Goal: Communication & Community: Participate in discussion

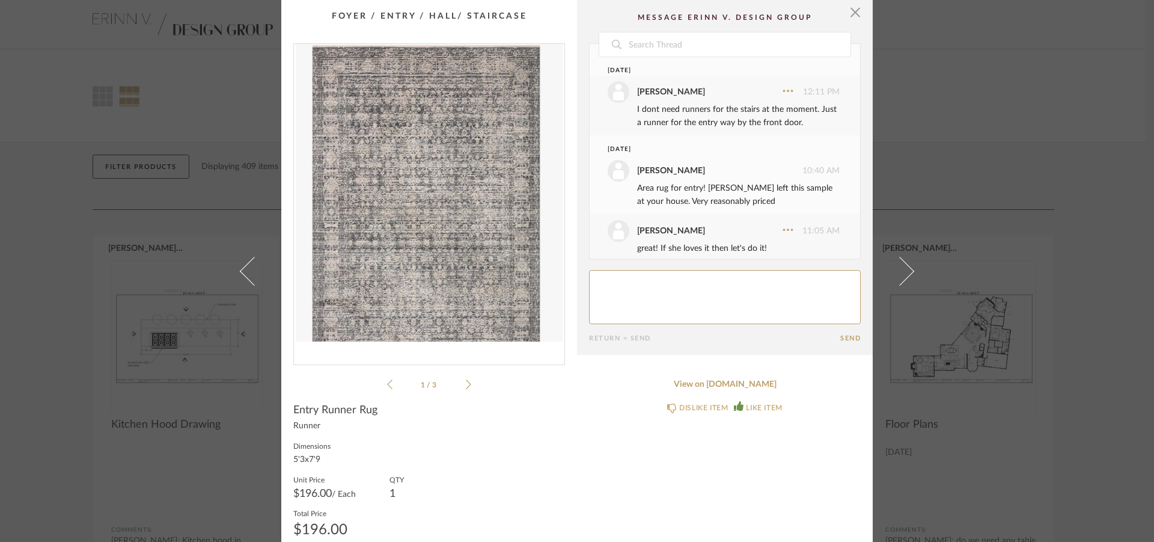
scroll to position [1063, 0]
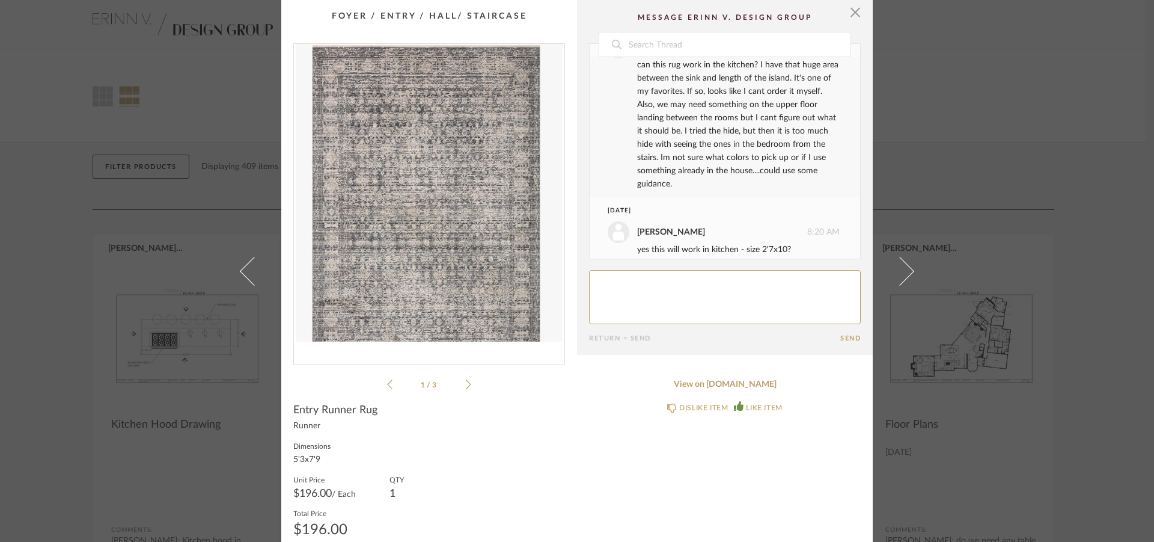
click at [617, 286] on textarea at bounding box center [725, 297] width 272 height 54
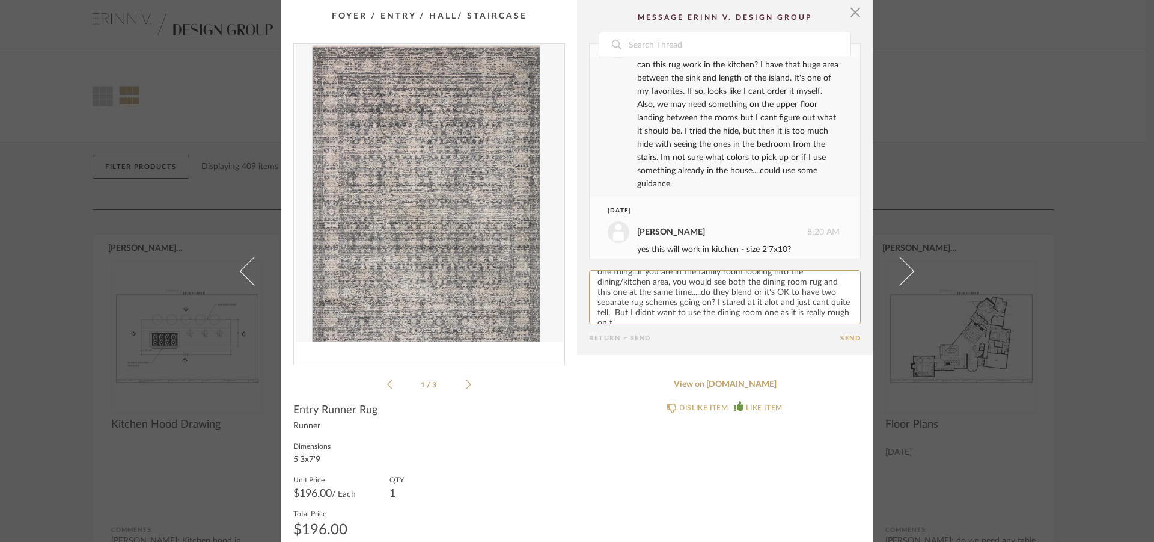
scroll to position [13, 0]
type textarea "one thing...if you are in the family room looking into the dining/kitchen area,…"
click at [855, 339] on button "Send" at bounding box center [850, 338] width 20 height 8
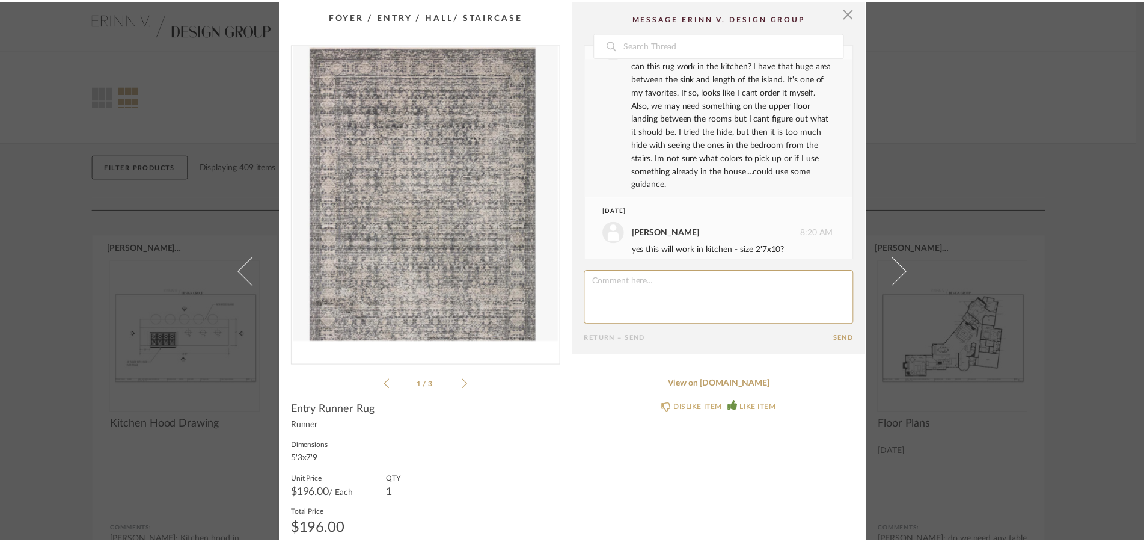
scroll to position [1203, 0]
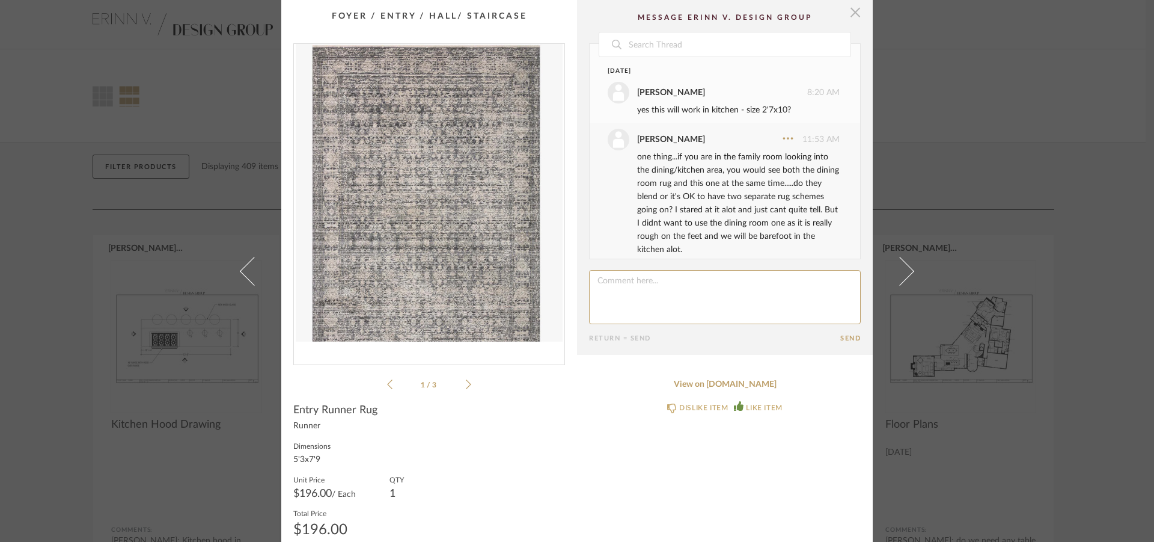
click at [850, 10] on span "button" at bounding box center [855, 12] width 24 height 24
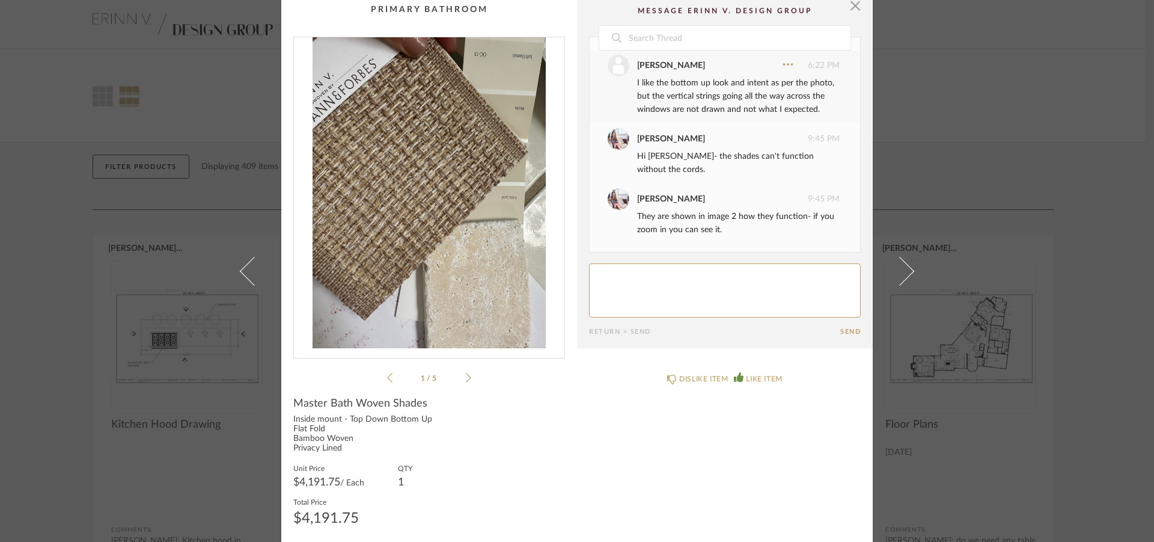
scroll to position [12, 0]
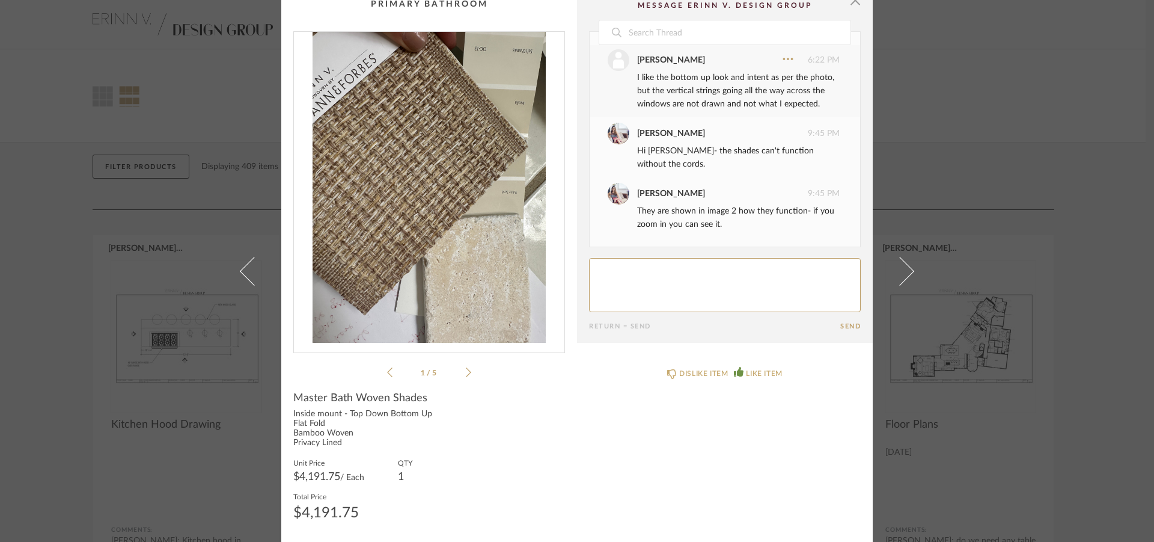
click at [622, 268] on textarea at bounding box center [725, 285] width 272 height 54
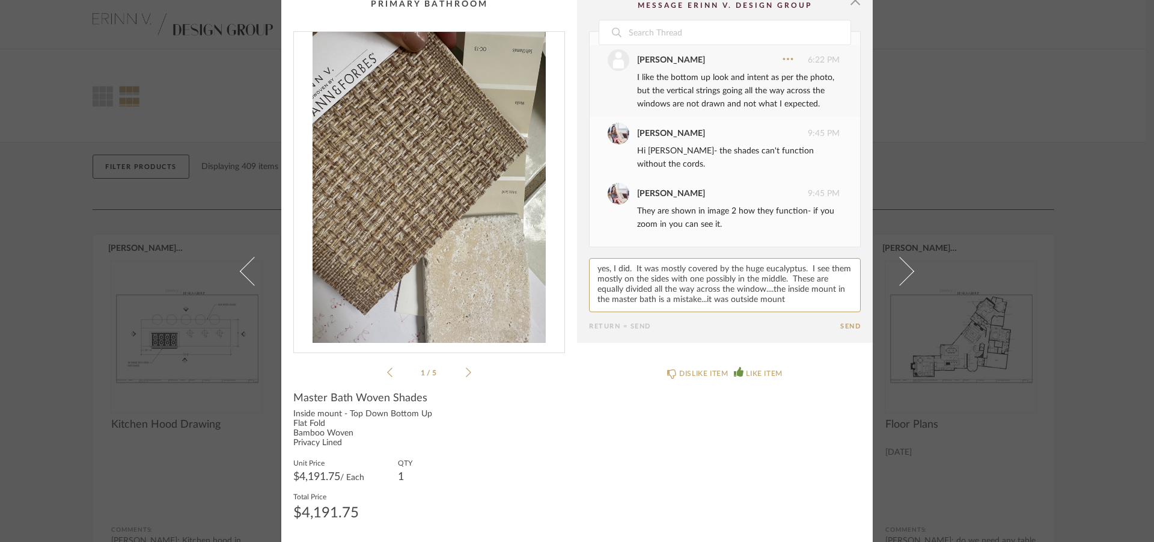
click at [387, 372] on icon at bounding box center [389, 372] width 5 height 11
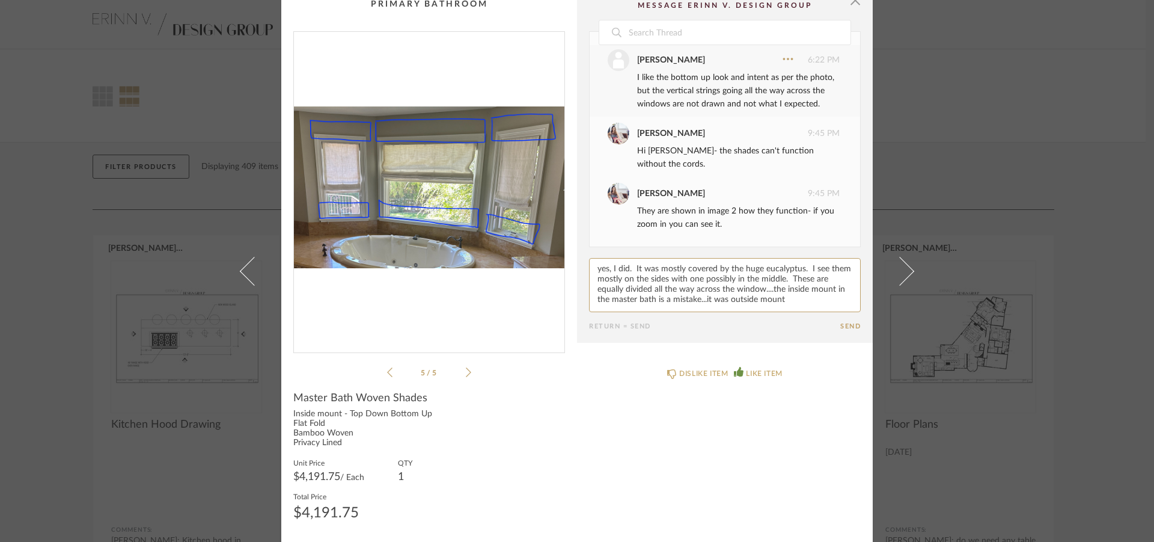
click at [784, 299] on textarea at bounding box center [725, 285] width 272 height 54
click at [748, 295] on textarea at bounding box center [725, 285] width 272 height 54
drag, startPoint x: 662, startPoint y: 304, endPoint x: 673, endPoint y: 303, distance: 11.5
click at [673, 303] on textarea at bounding box center [725, 285] width 272 height 54
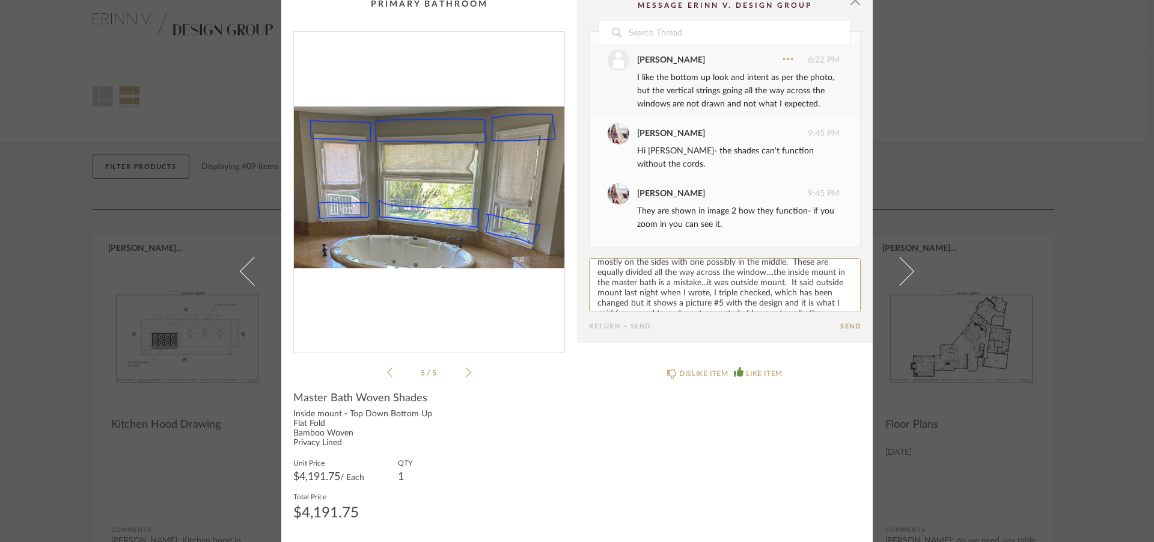
click at [683, 304] on textarea at bounding box center [725, 285] width 272 height 54
click at [726, 302] on textarea at bounding box center [725, 285] width 272 height 54
drag, startPoint x: 637, startPoint y: 286, endPoint x: 659, endPoint y: 287, distance: 21.7
click at [659, 287] on textarea at bounding box center [725, 285] width 272 height 54
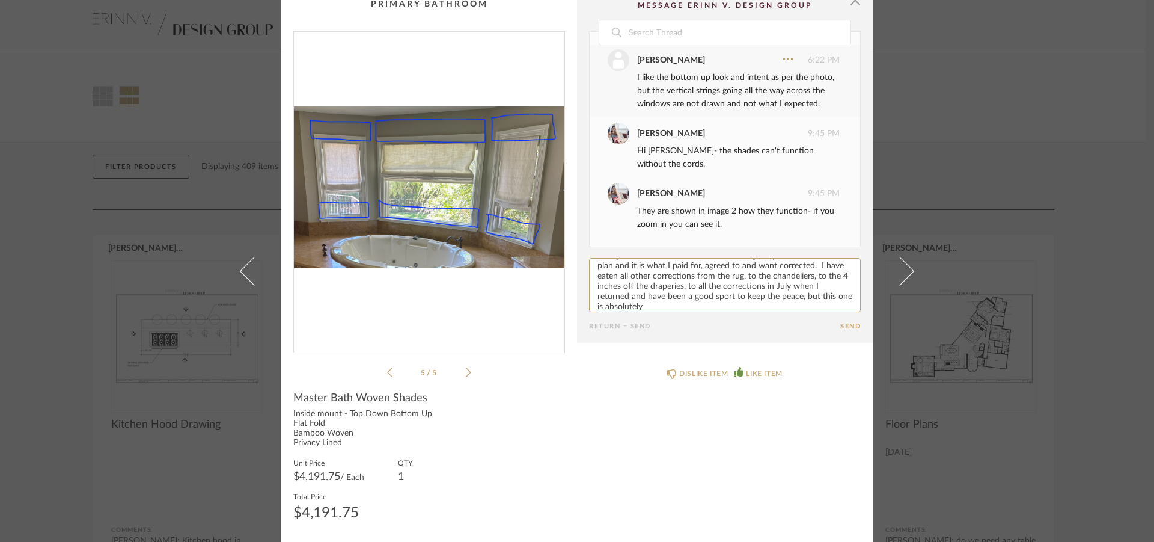
scroll to position [67, 0]
click at [722, 281] on textarea at bounding box center [725, 285] width 272 height 54
click at [762, 306] on textarea at bounding box center [725, 285] width 272 height 54
type textarea "yes, I did. It was mostly covered by the huge eucalyptus. I see them mostly on …"
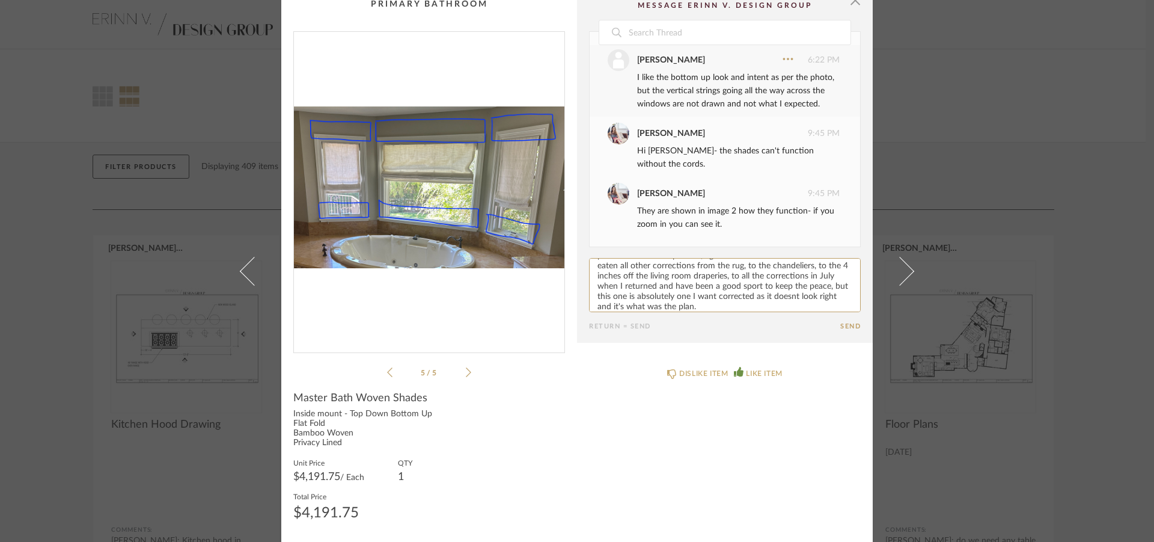
click at [842, 325] on button "Send" at bounding box center [850, 326] width 20 height 8
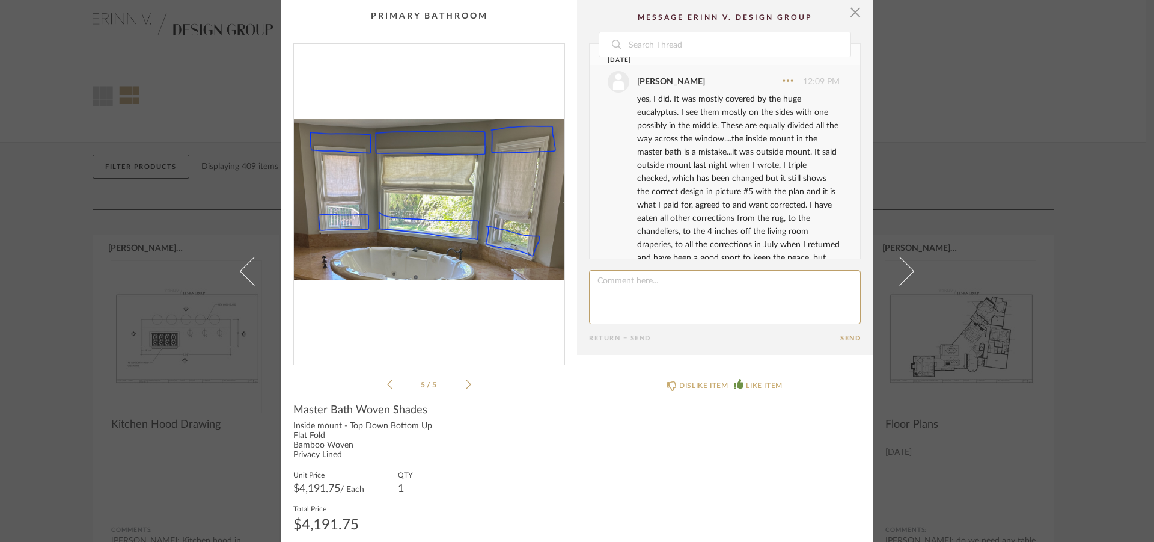
scroll to position [1345, 0]
click at [466, 386] on icon at bounding box center [468, 384] width 5 height 11
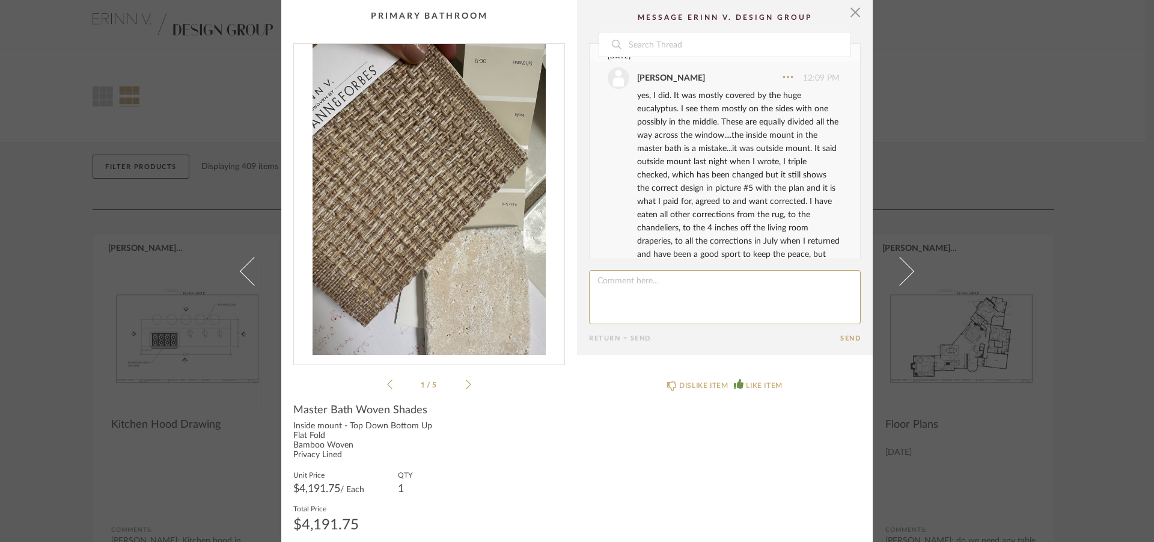
click at [466, 386] on icon at bounding box center [468, 384] width 5 height 11
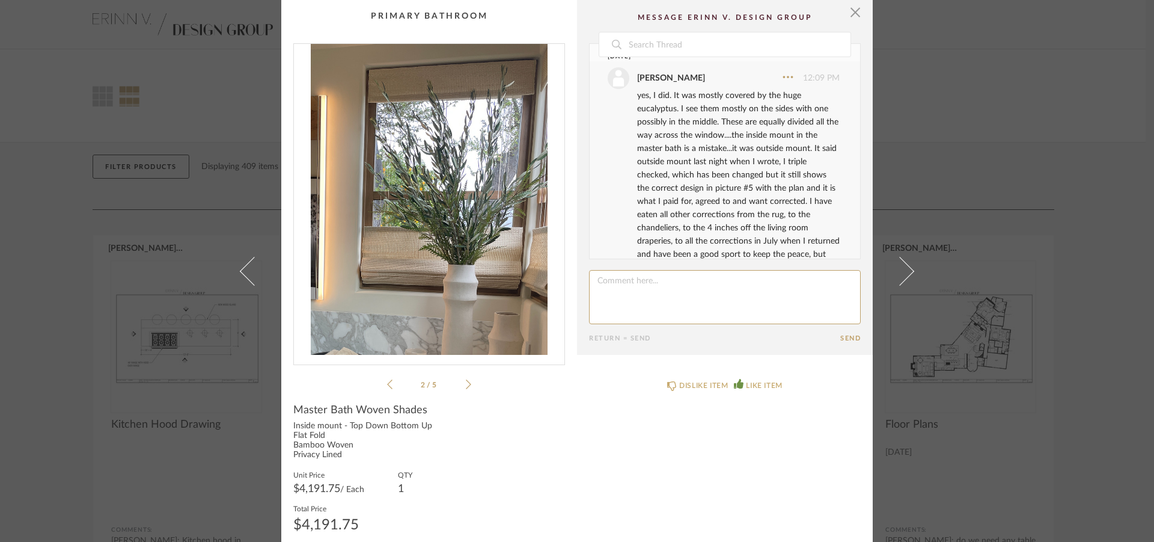
click at [628, 281] on textarea at bounding box center [725, 297] width 272 height 54
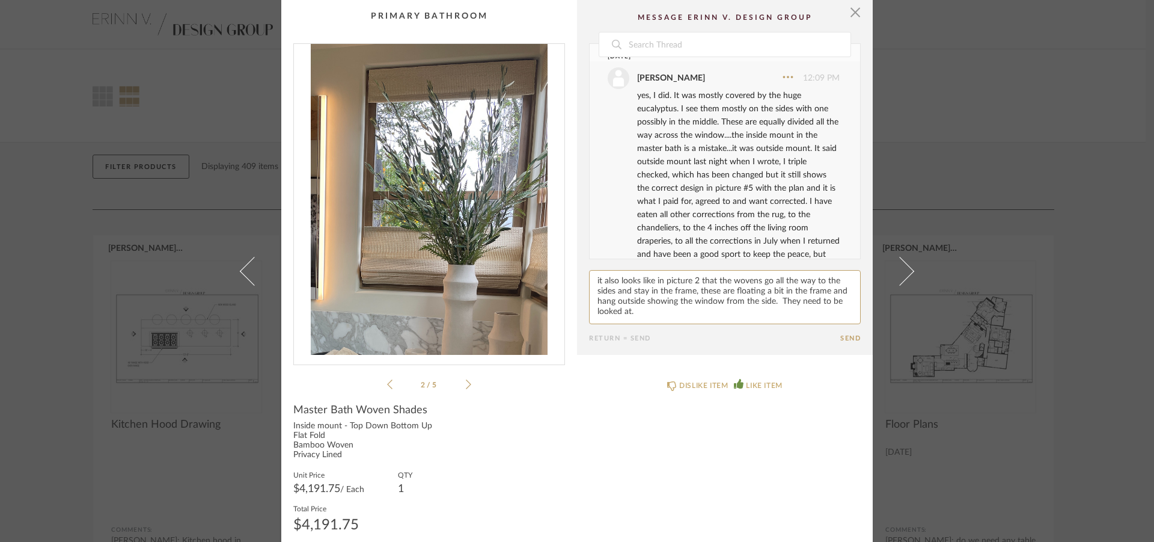
click at [669, 293] on textarea at bounding box center [725, 297] width 272 height 54
click at [695, 311] on textarea at bounding box center [725, 297] width 272 height 54
click at [467, 385] on div "2 / 5" at bounding box center [429, 217] width 272 height 348
click at [466, 382] on icon at bounding box center [468, 384] width 5 height 11
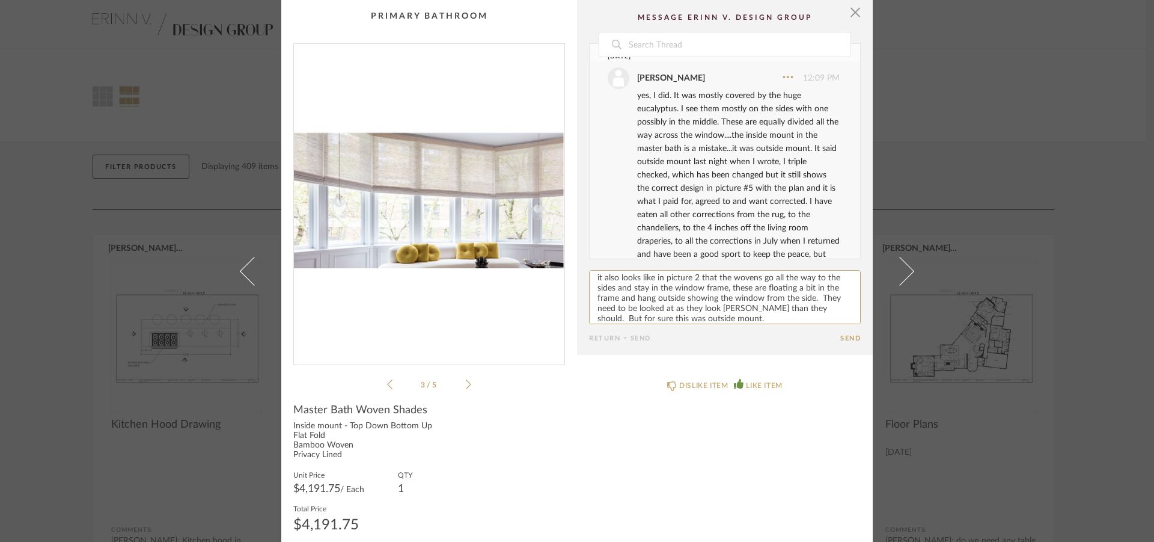
click at [466, 382] on icon at bounding box center [468, 384] width 5 height 11
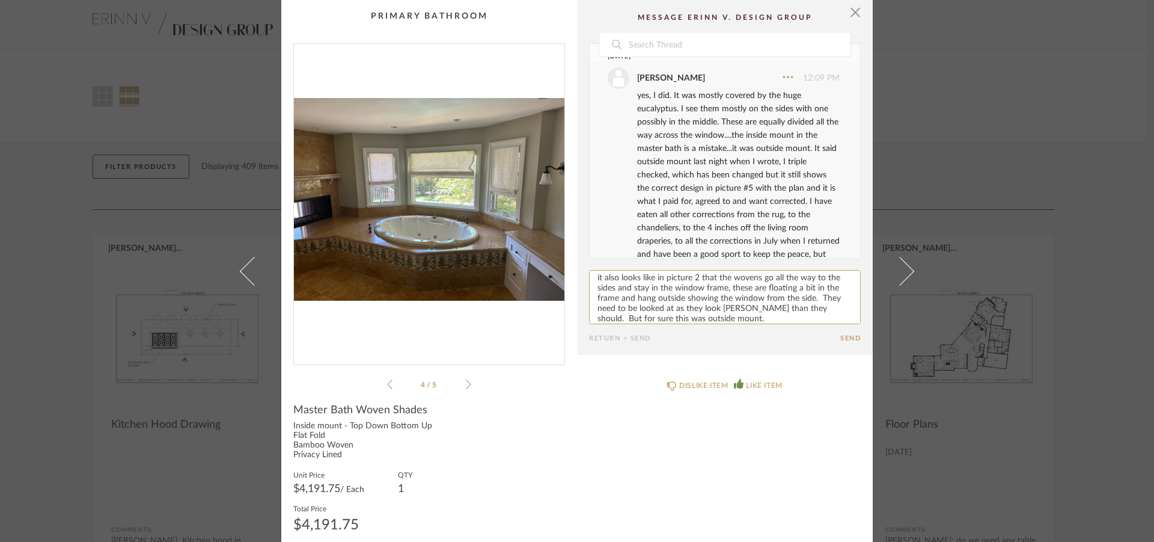
click at [466, 382] on icon at bounding box center [468, 384] width 5 height 11
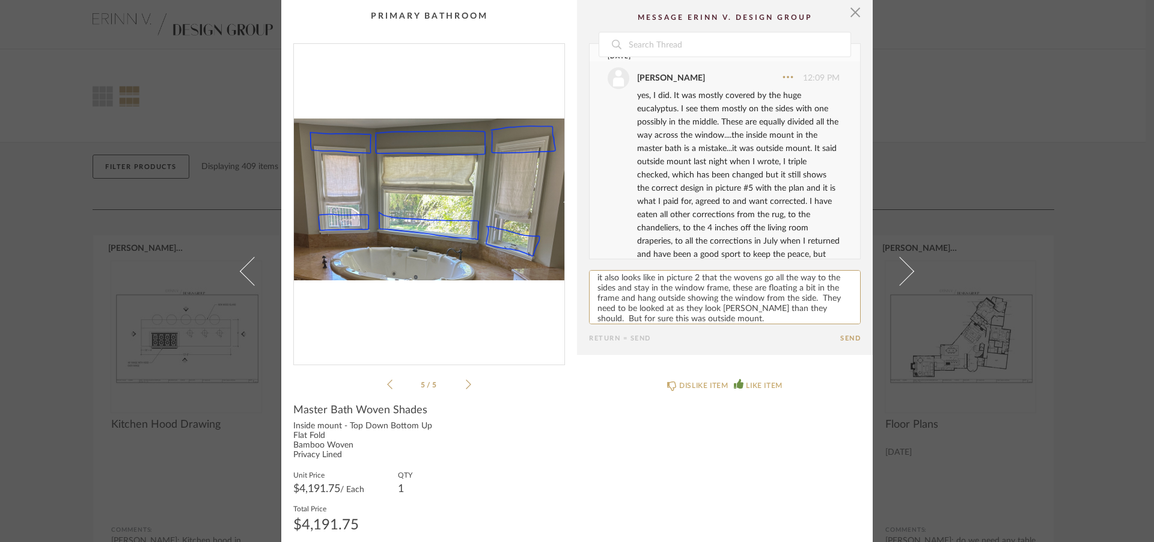
click at [730, 315] on textarea at bounding box center [725, 297] width 272 height 54
drag, startPoint x: 703, startPoint y: 317, endPoint x: 713, endPoint y: 320, distance: 10.7
click at [713, 320] on textarea at bounding box center [725, 297] width 272 height 54
type textarea "it also looks like in picture 2 that the wovens go all the way to the sides and…"
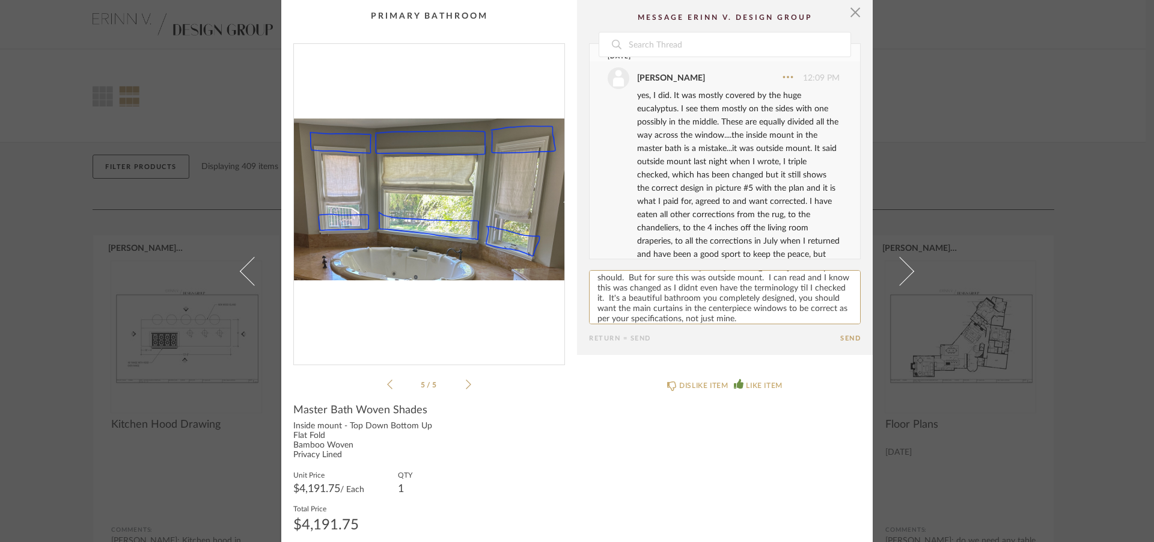
click at [842, 339] on button "Send" at bounding box center [850, 338] width 20 height 8
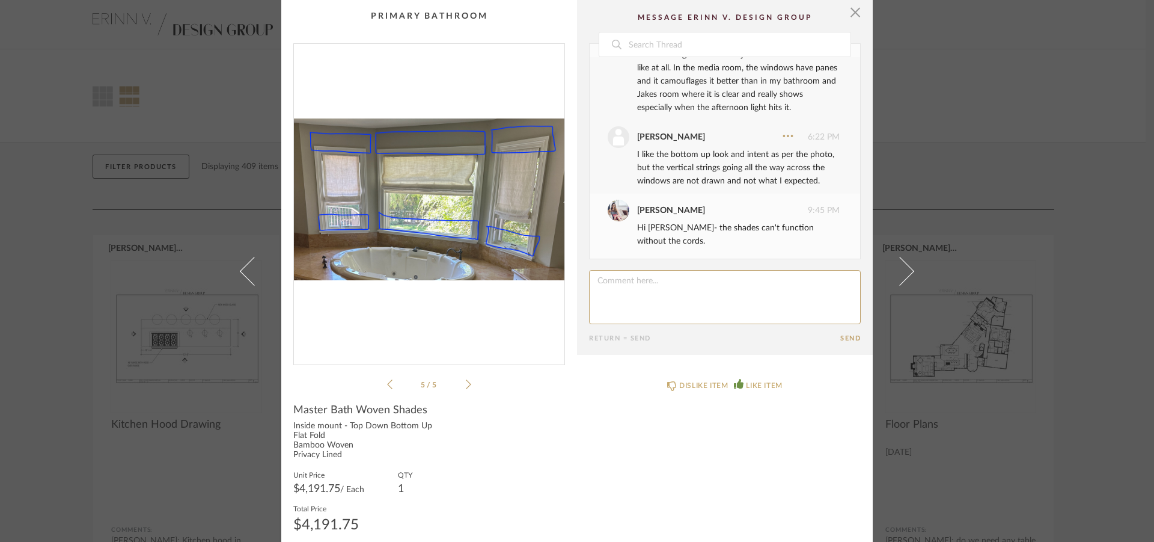
scroll to position [1076, 0]
click at [387, 382] on icon at bounding box center [389, 384] width 5 height 11
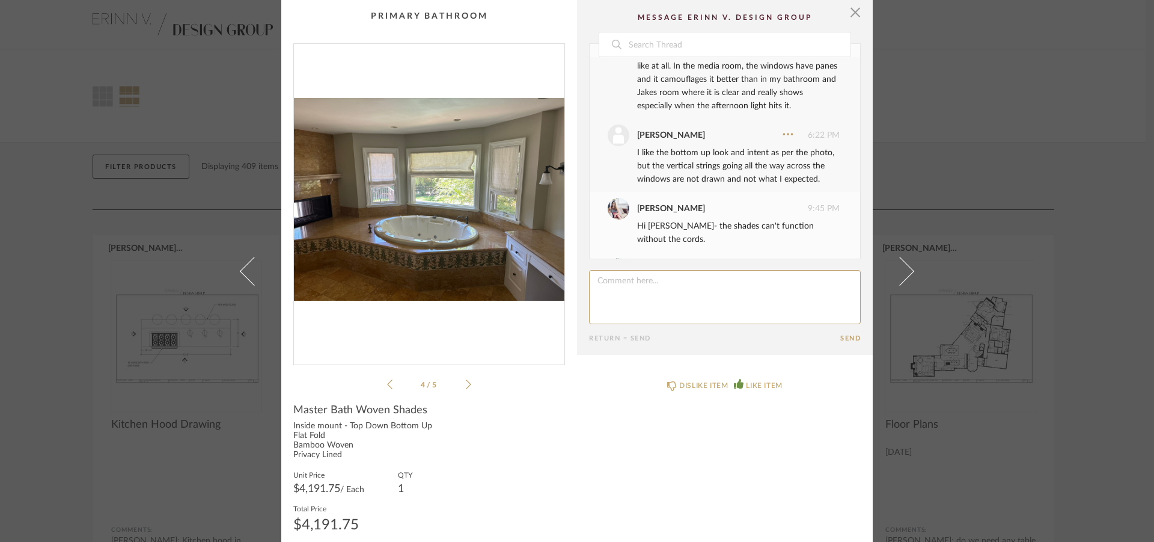
click at [387, 382] on icon at bounding box center [389, 384] width 5 height 11
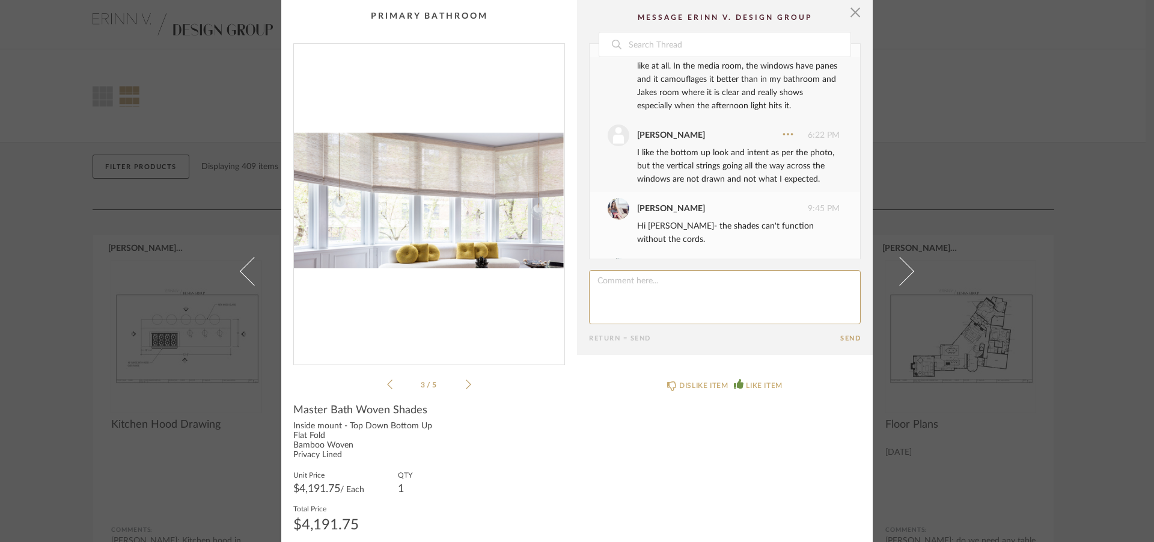
click at [387, 382] on icon at bounding box center [389, 384] width 5 height 11
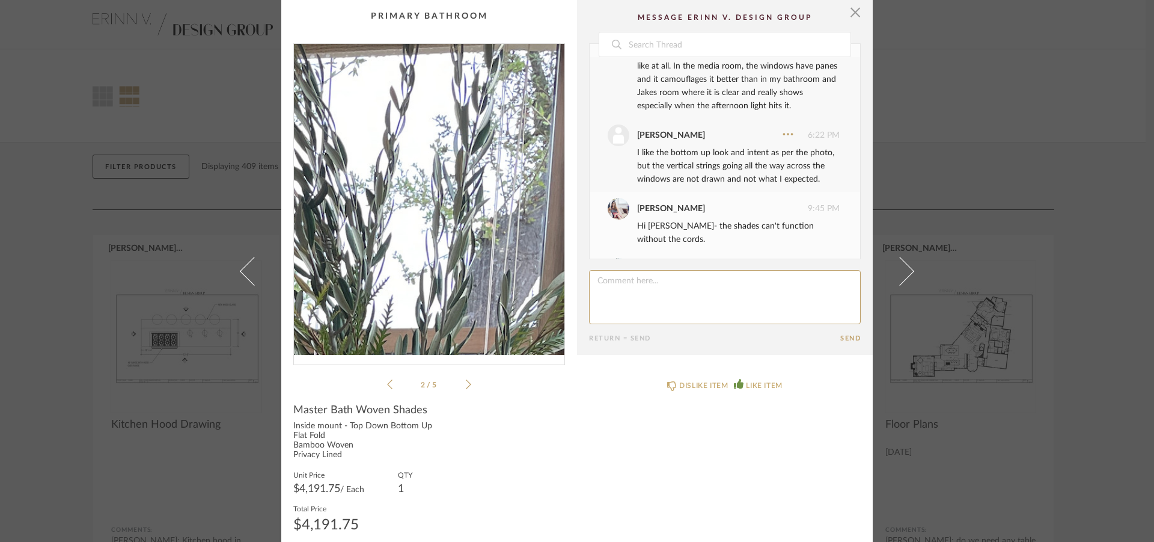
click at [474, 148] on img "1" at bounding box center [429, 199] width 271 height 311
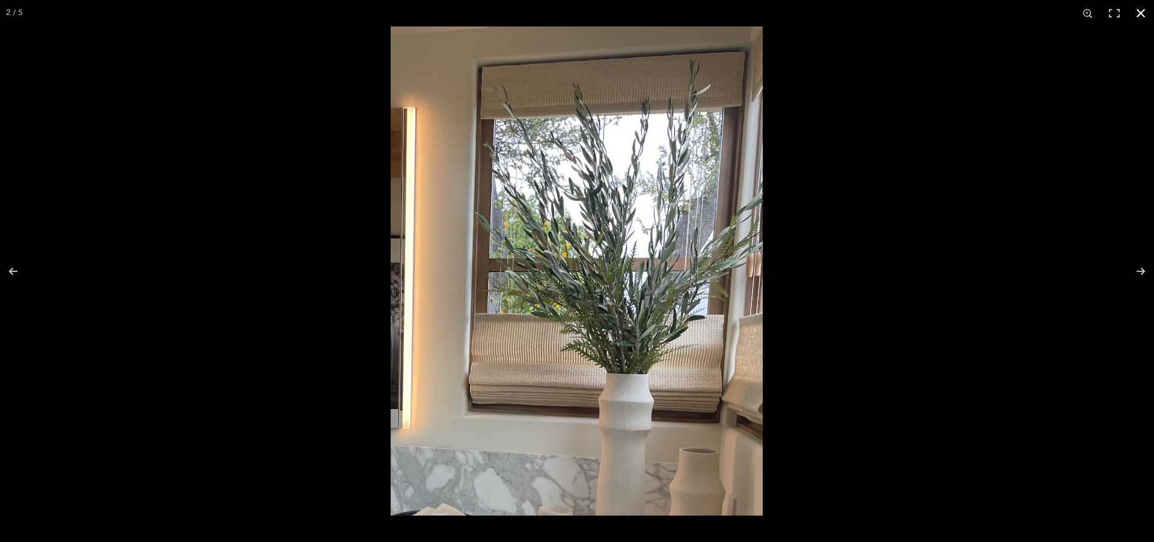
click at [1149, 11] on button at bounding box center [1141, 13] width 26 height 26
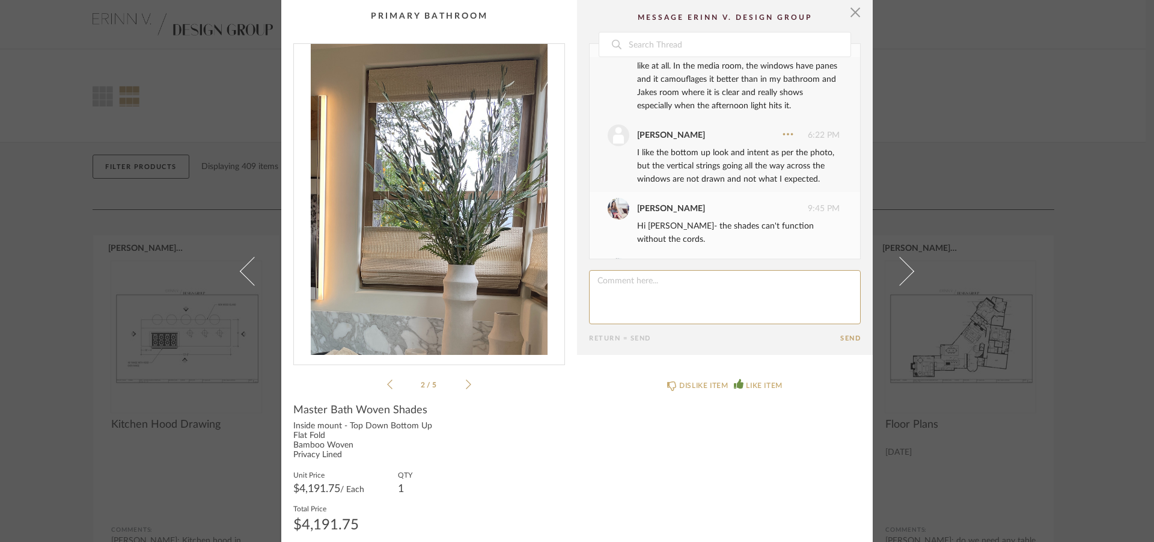
click at [466, 381] on icon at bounding box center [468, 384] width 5 height 11
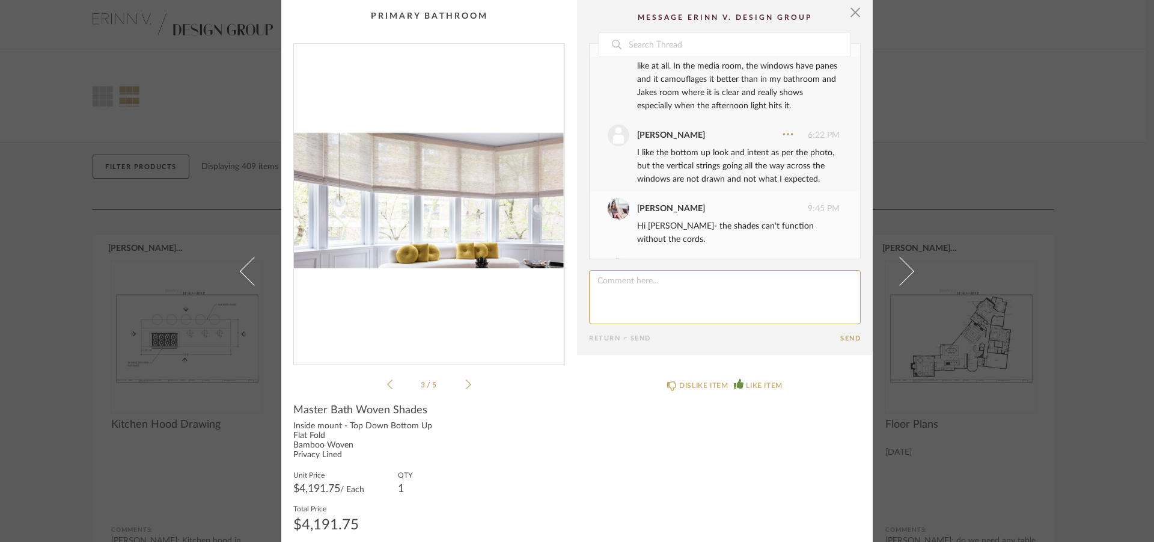
click at [466, 381] on icon at bounding box center [468, 384] width 5 height 11
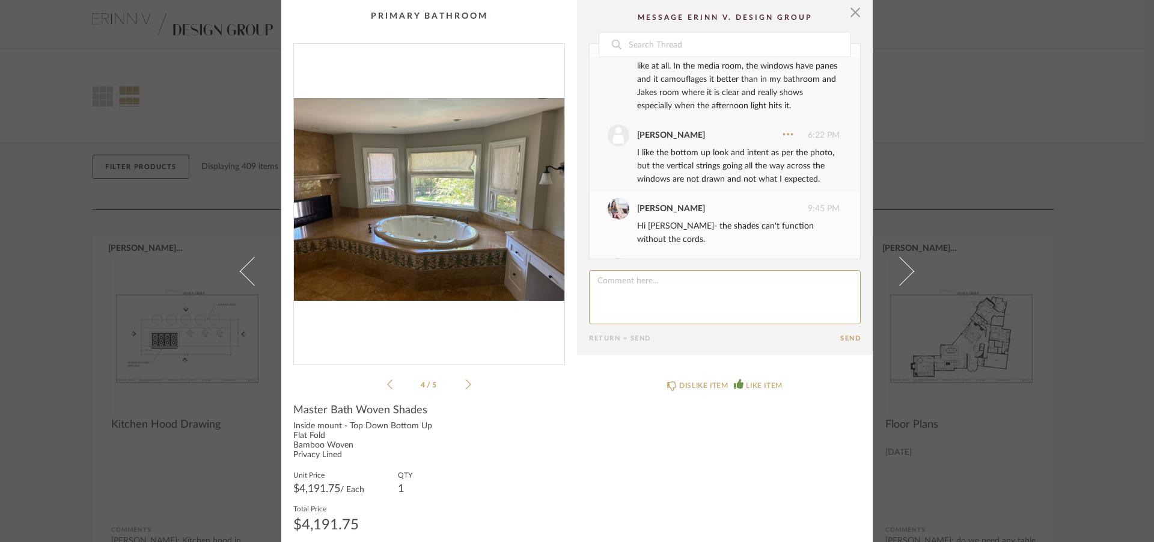
click at [466, 381] on icon at bounding box center [468, 384] width 5 height 11
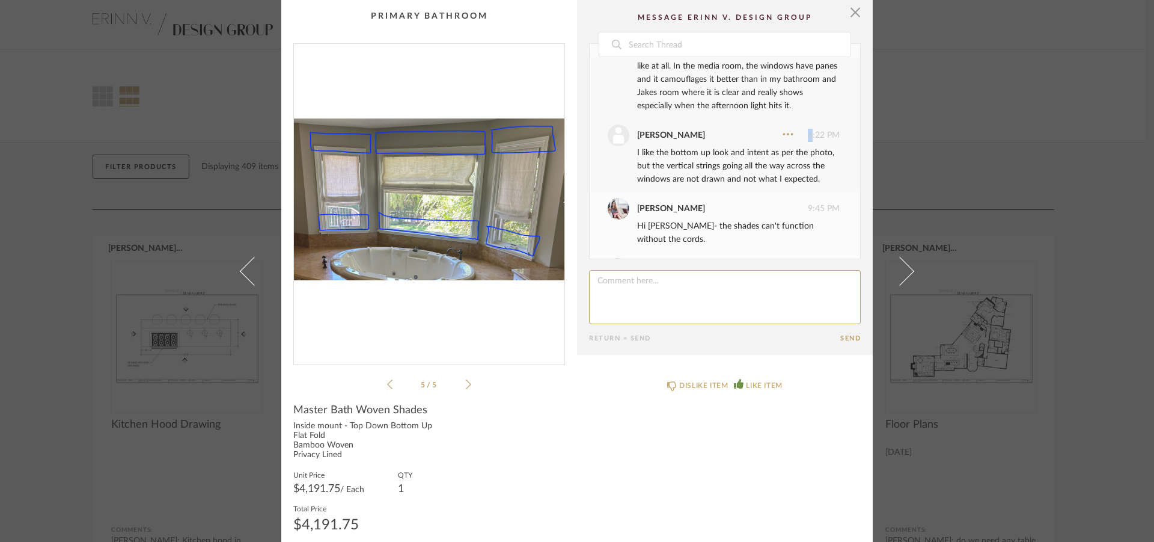
drag, startPoint x: 745, startPoint y: 141, endPoint x: 750, endPoint y: 159, distance: 17.9
click at [747, 146] on div "[PERSON_NAME] 6:22 PM I like the bottom up look and intent as per the photo, bu…" at bounding box center [724, 154] width 232 height 61
click at [720, 186] on div "I like the bottom up look and intent as per the photo, but the vertical strings…" at bounding box center [738, 166] width 203 height 40
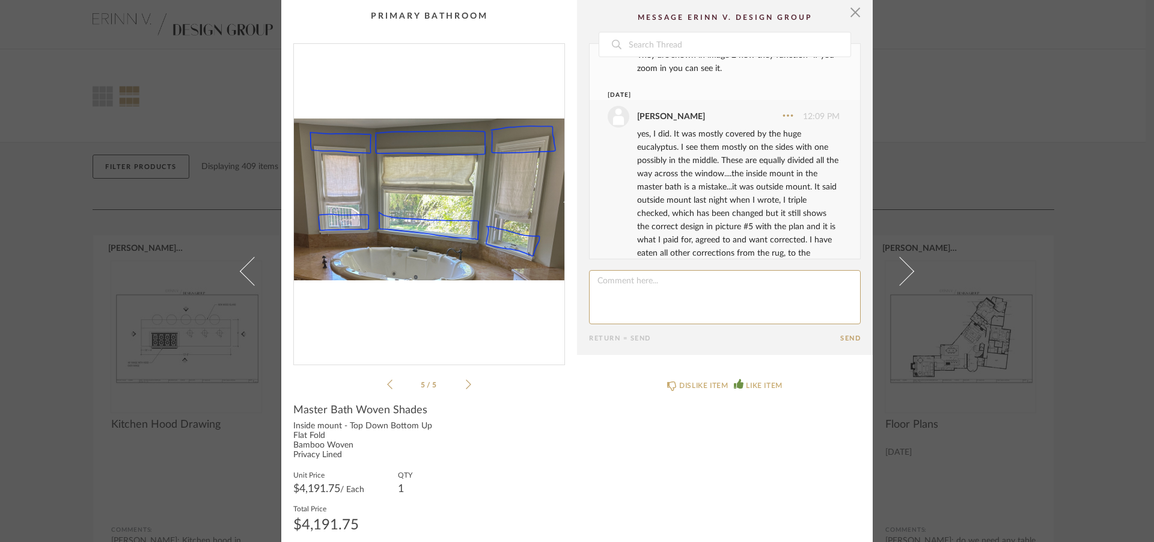
scroll to position [1365, 0]
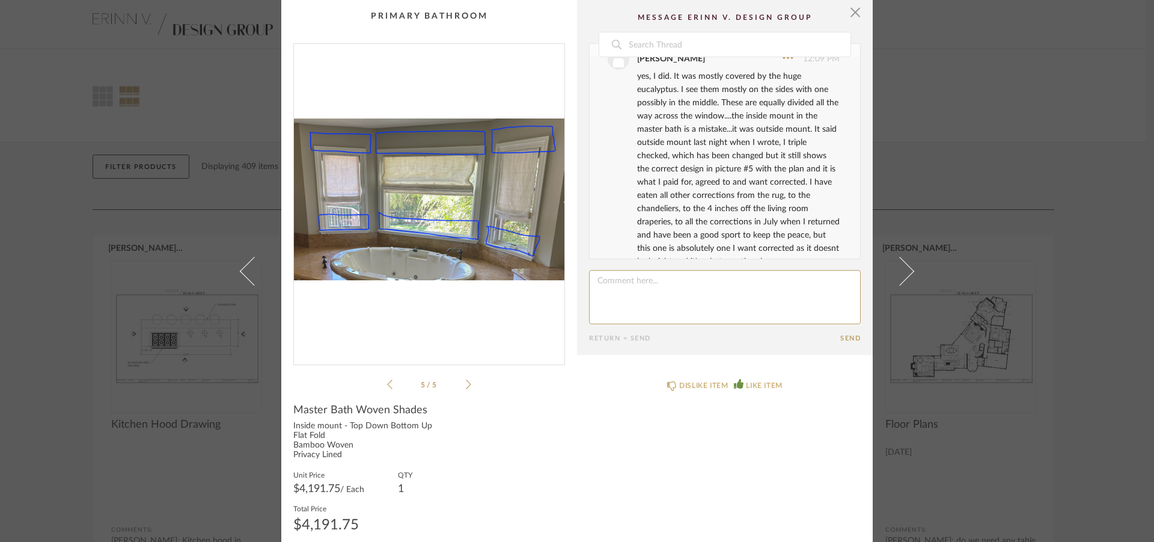
click at [529, 411] on div "Master Bath Woven Shades" at bounding box center [429, 409] width 272 height 13
